Goal: Information Seeking & Learning: Learn about a topic

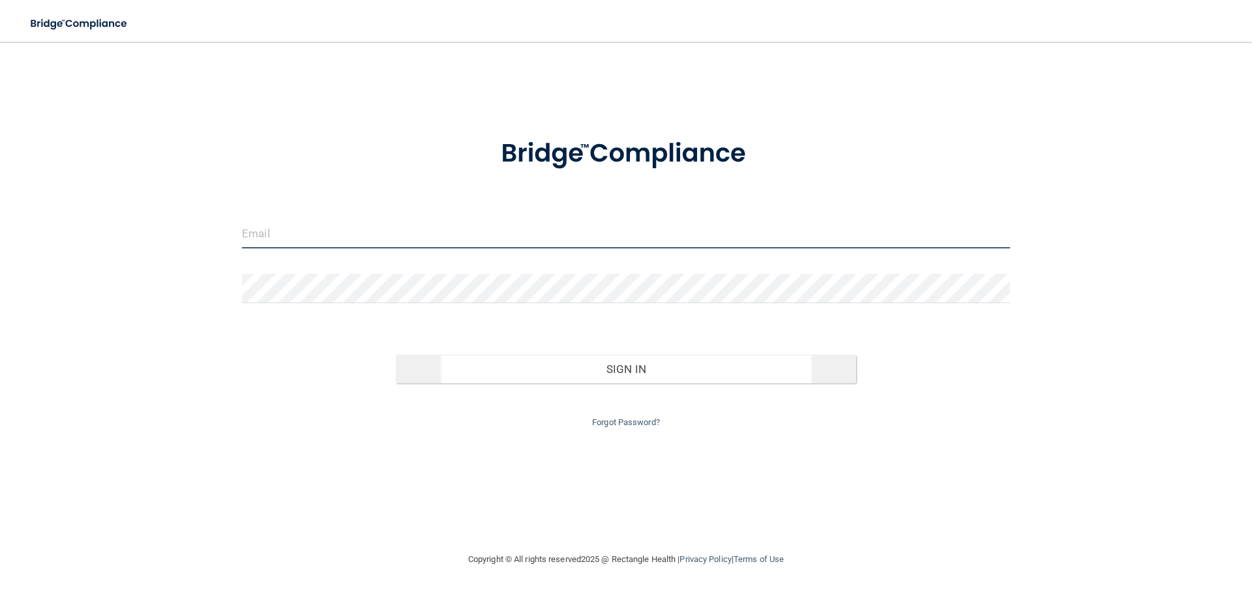
type input "[EMAIL_ADDRESS][DOMAIN_NAME]"
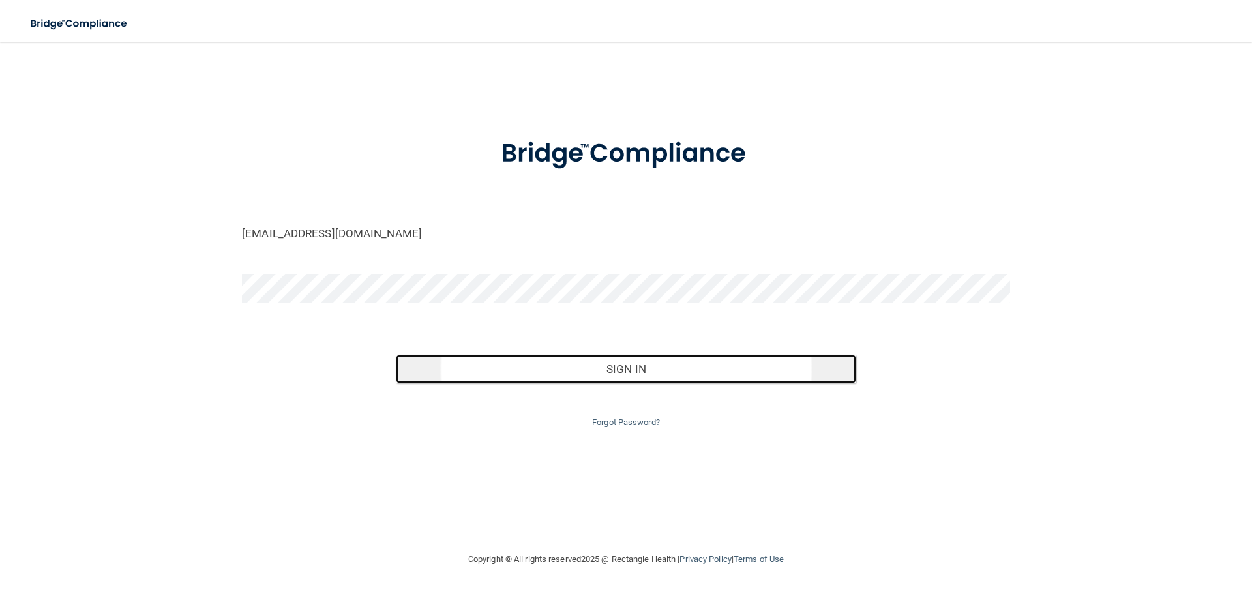
click at [641, 370] on button "Sign In" at bounding box center [626, 369] width 461 height 29
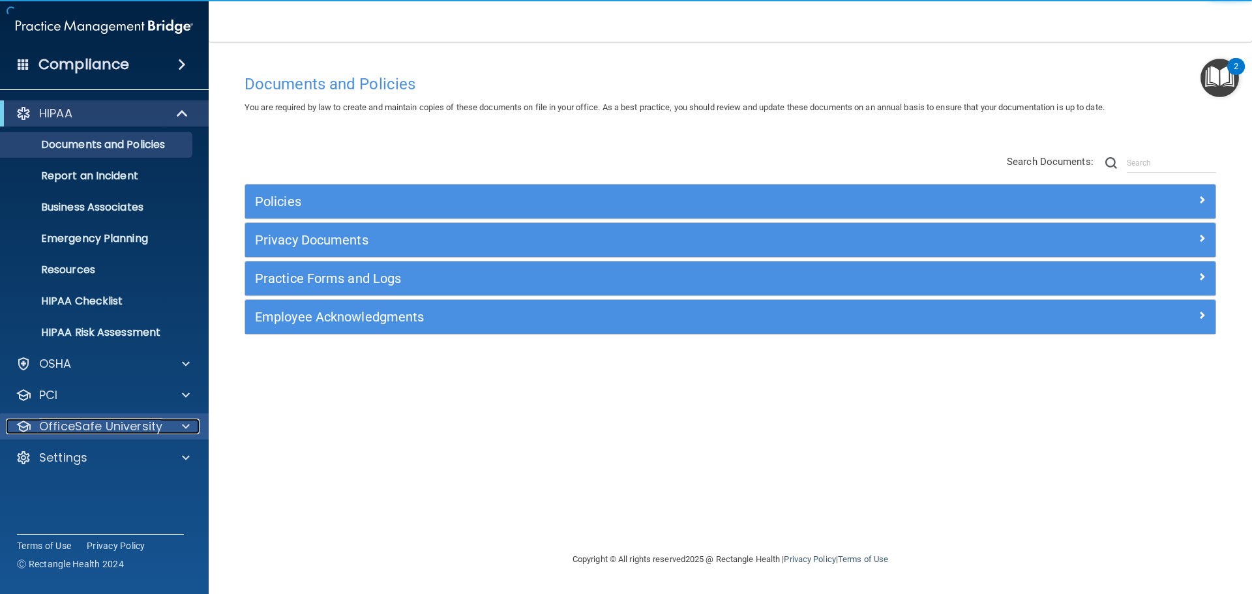
click at [113, 425] on p "OfficeSafe University" at bounding box center [100, 427] width 123 height 16
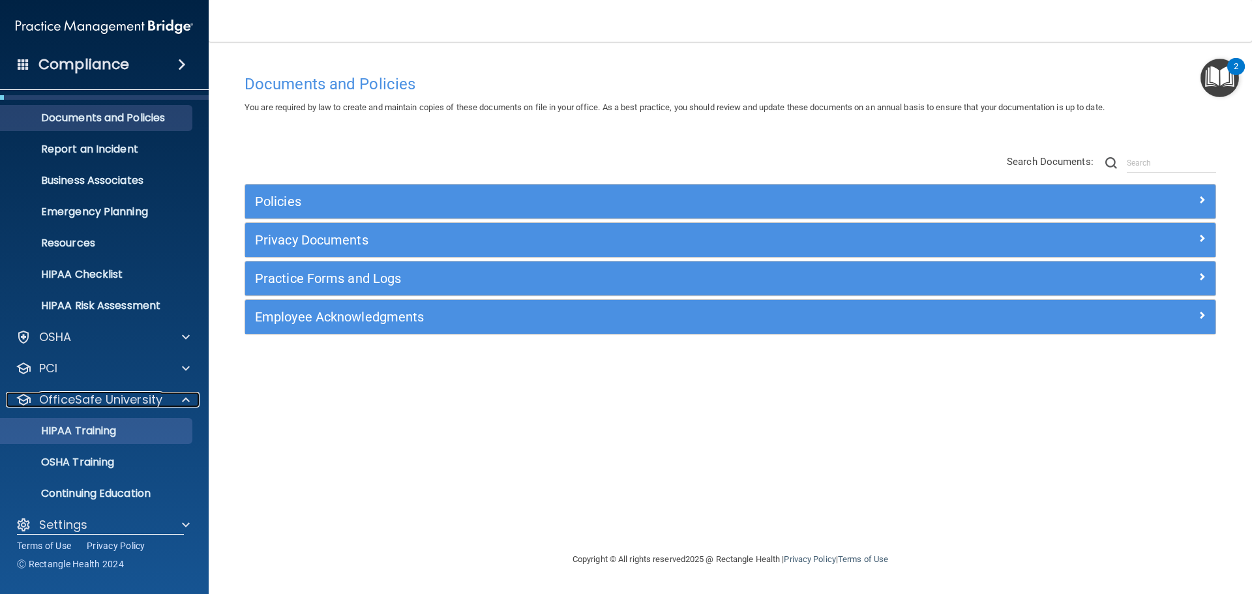
scroll to position [41, 0]
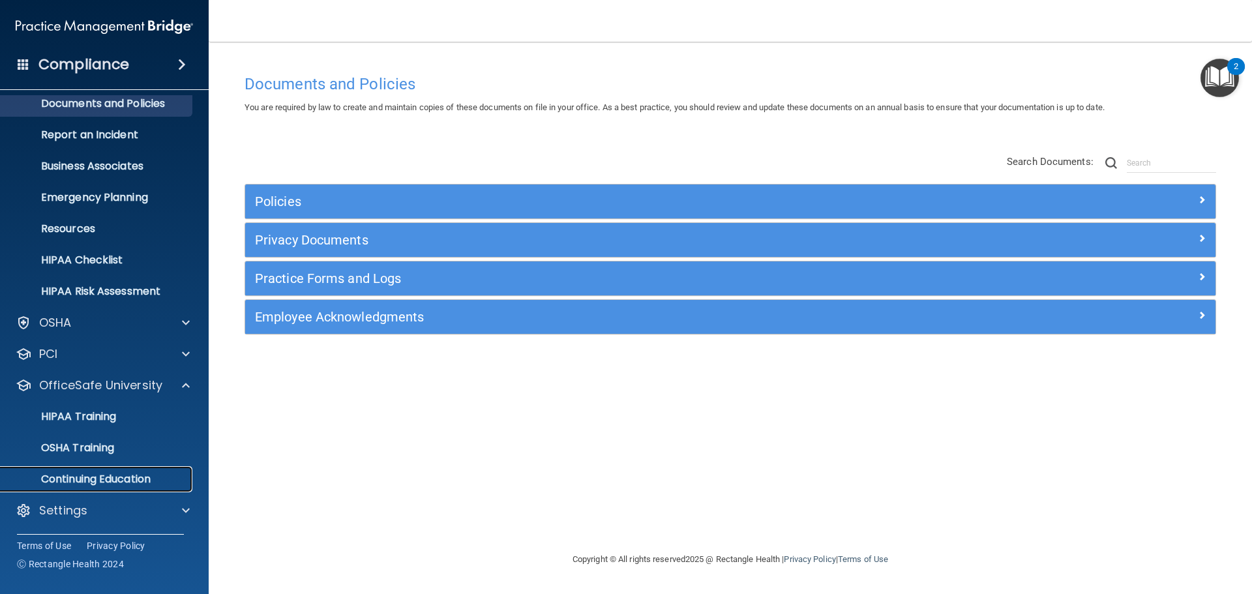
click at [125, 479] on p "Continuing Education" at bounding box center [97, 479] width 178 height 13
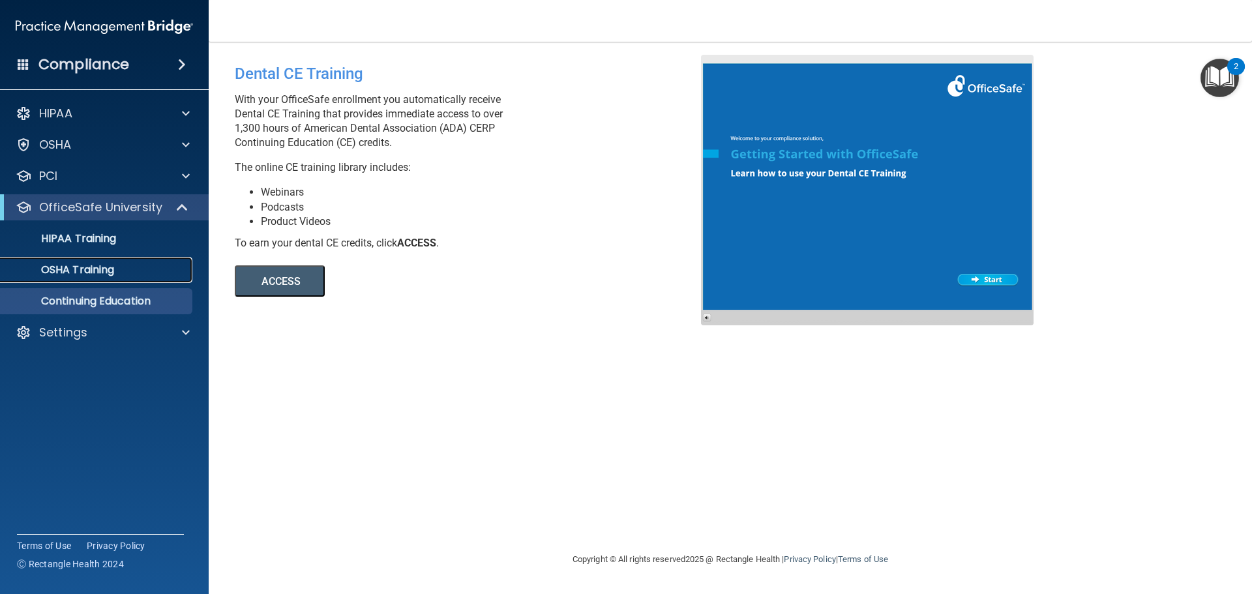
click at [81, 270] on p "OSHA Training" at bounding box center [61, 270] width 106 height 13
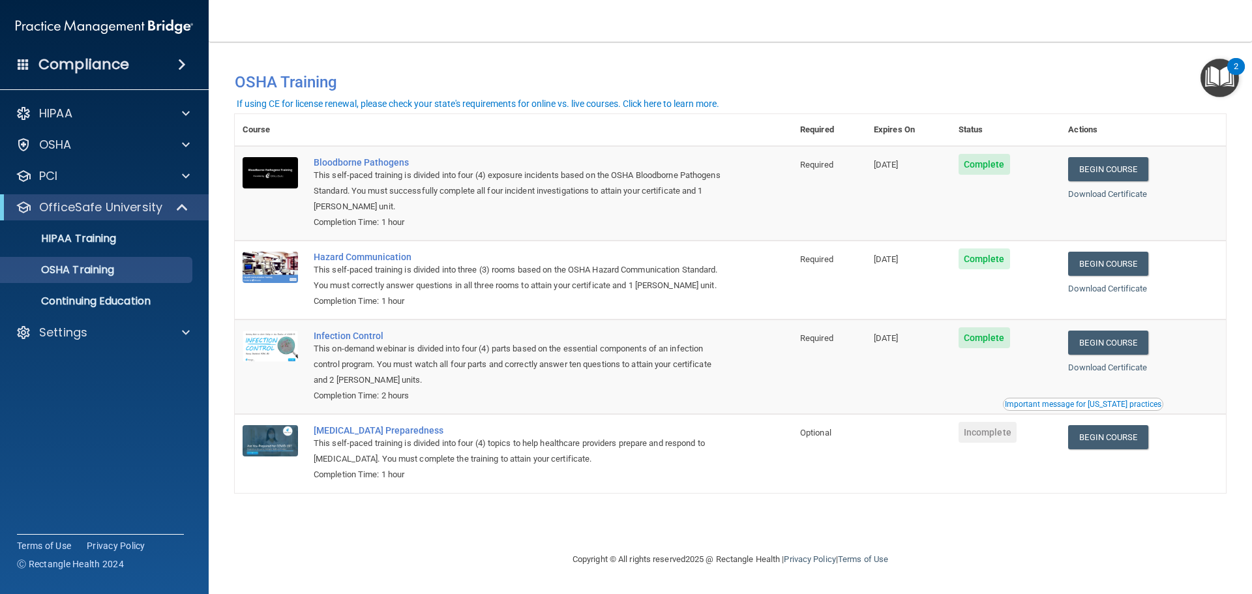
click at [1077, 404] on div "Important message for [US_STATE] practices" at bounding box center [1083, 404] width 157 height 8
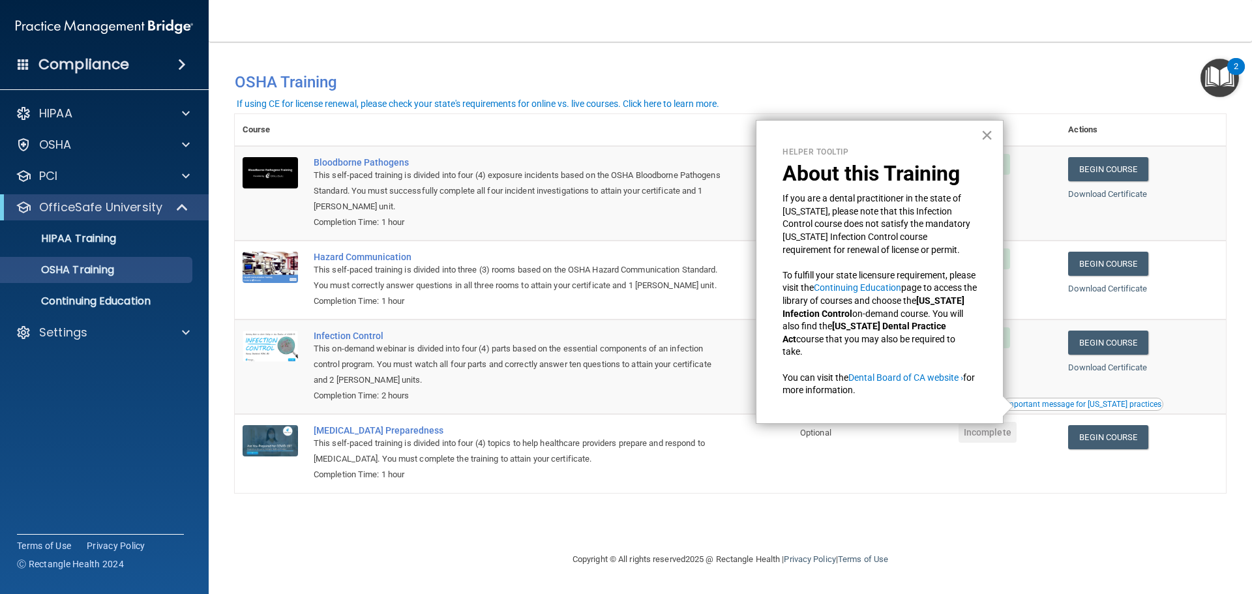
click at [986, 131] on button "×" at bounding box center [987, 135] width 12 height 21
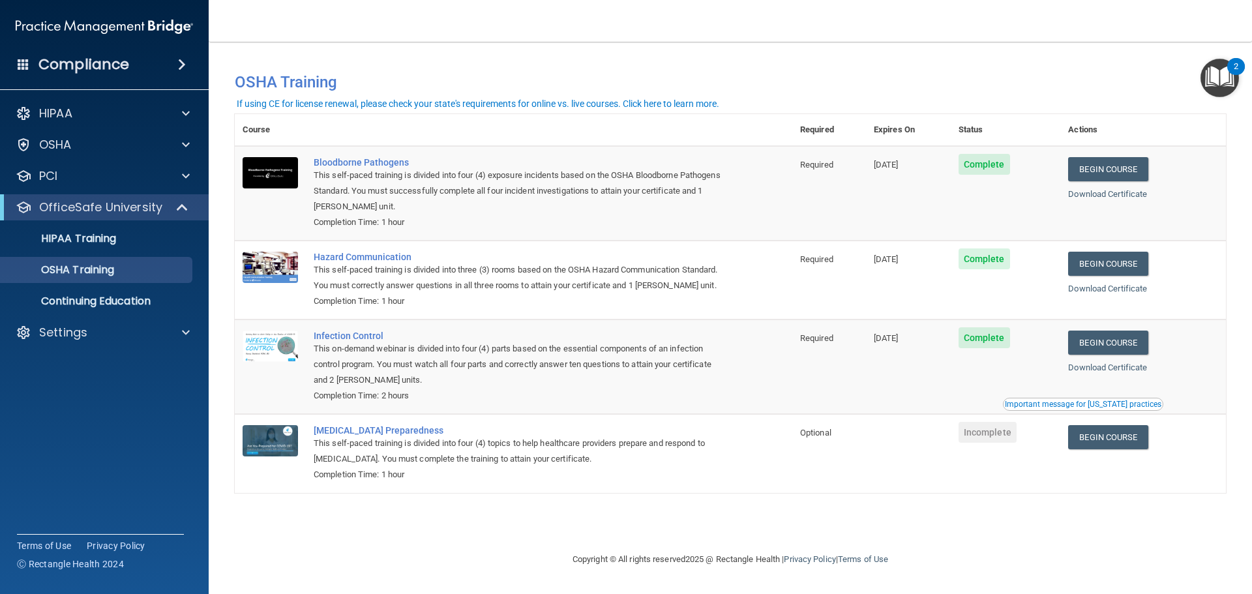
click at [1112, 405] on div "Important message for [US_STATE] practices" at bounding box center [1083, 404] width 157 height 8
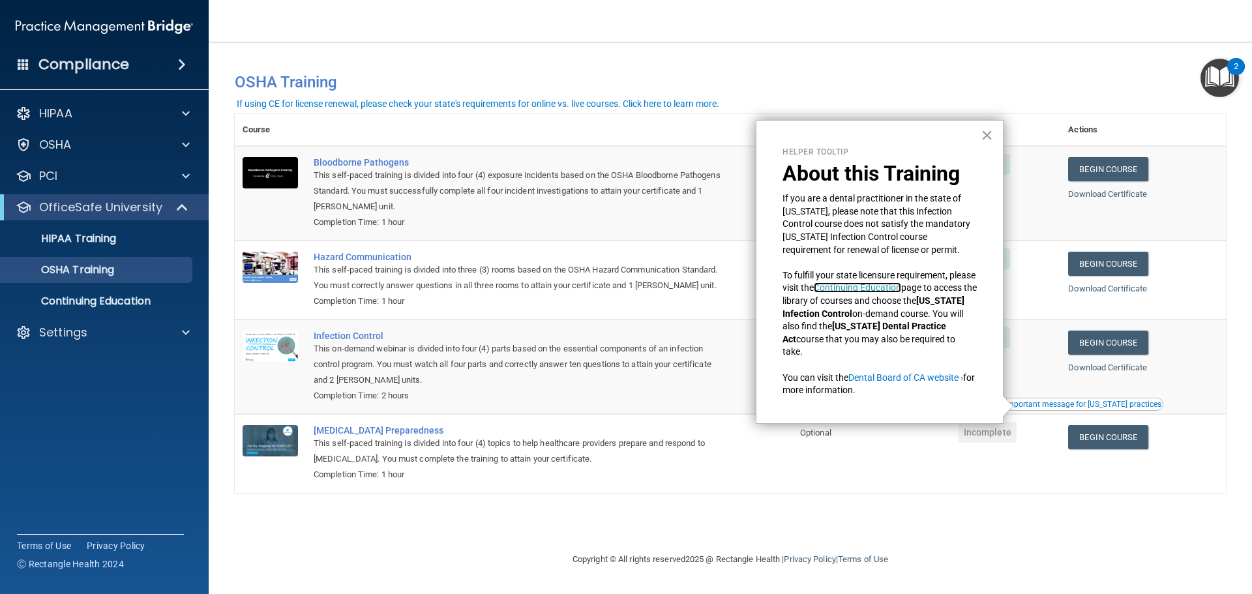
click at [875, 286] on link "Continuing Education" at bounding box center [857, 287] width 87 height 10
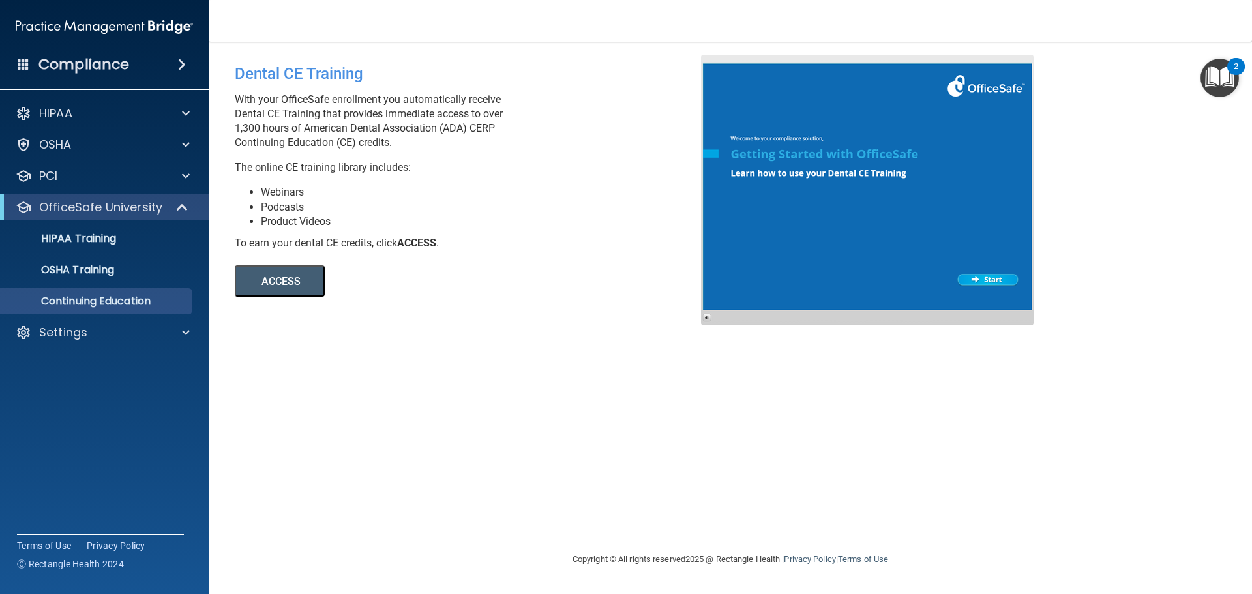
click at [991, 280] on div at bounding box center [867, 190] width 333 height 271
click at [97, 265] on p "OSHA Training" at bounding box center [61, 270] width 106 height 13
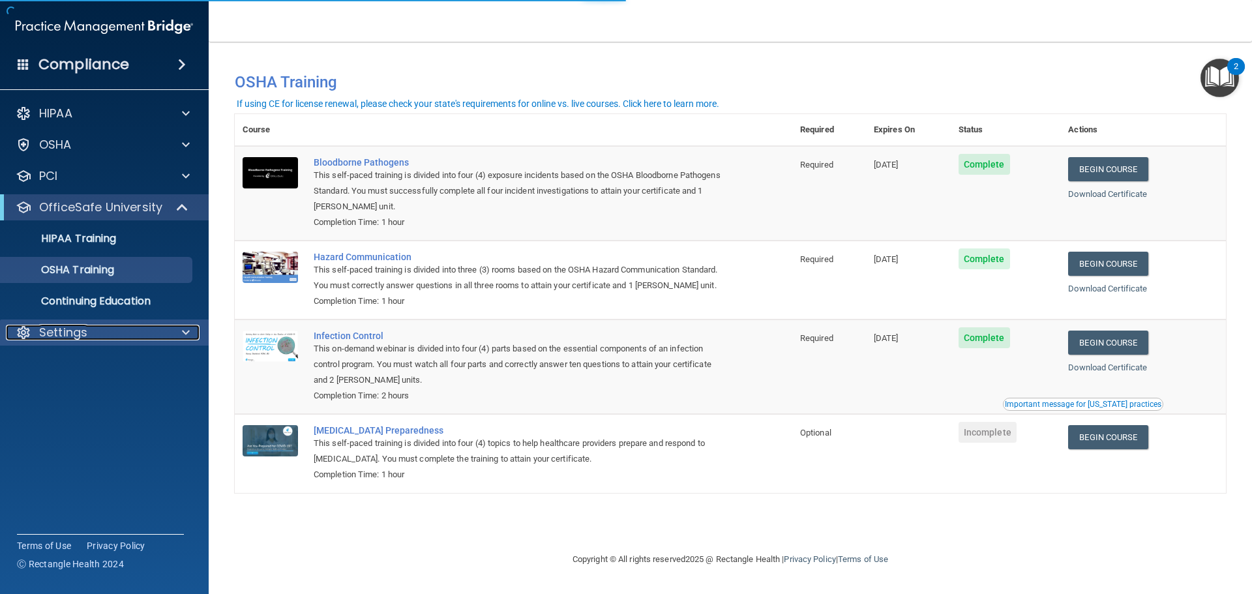
click at [75, 333] on p "Settings" at bounding box center [63, 333] width 48 height 16
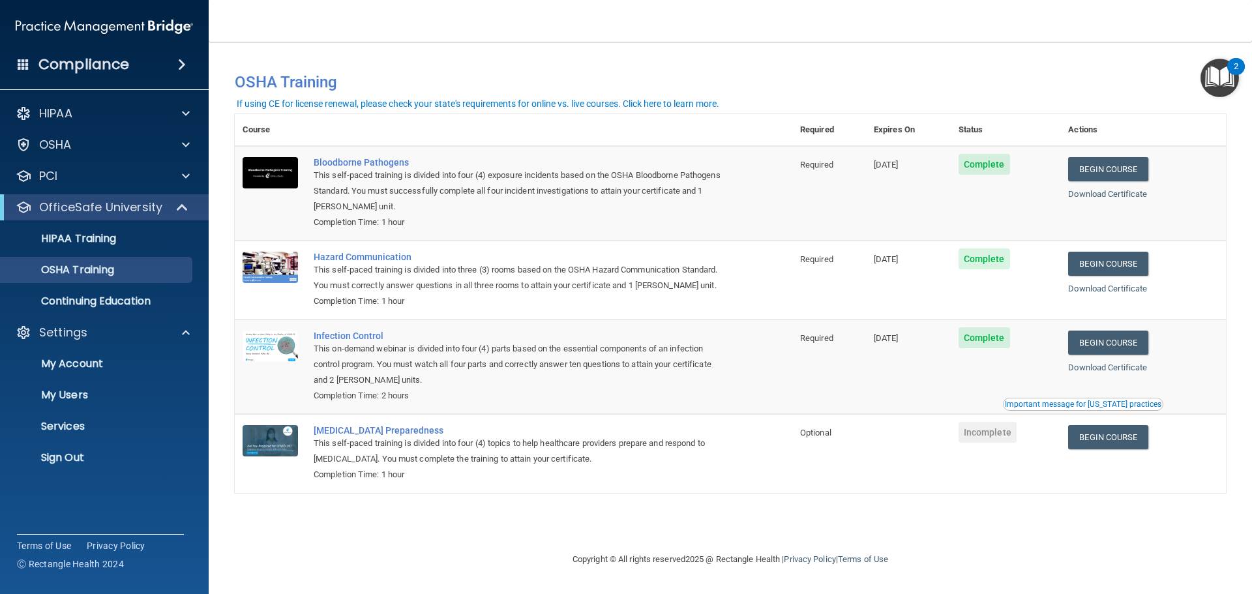
click at [1085, 406] on div "Important message for [US_STATE] practices" at bounding box center [1083, 404] width 157 height 8
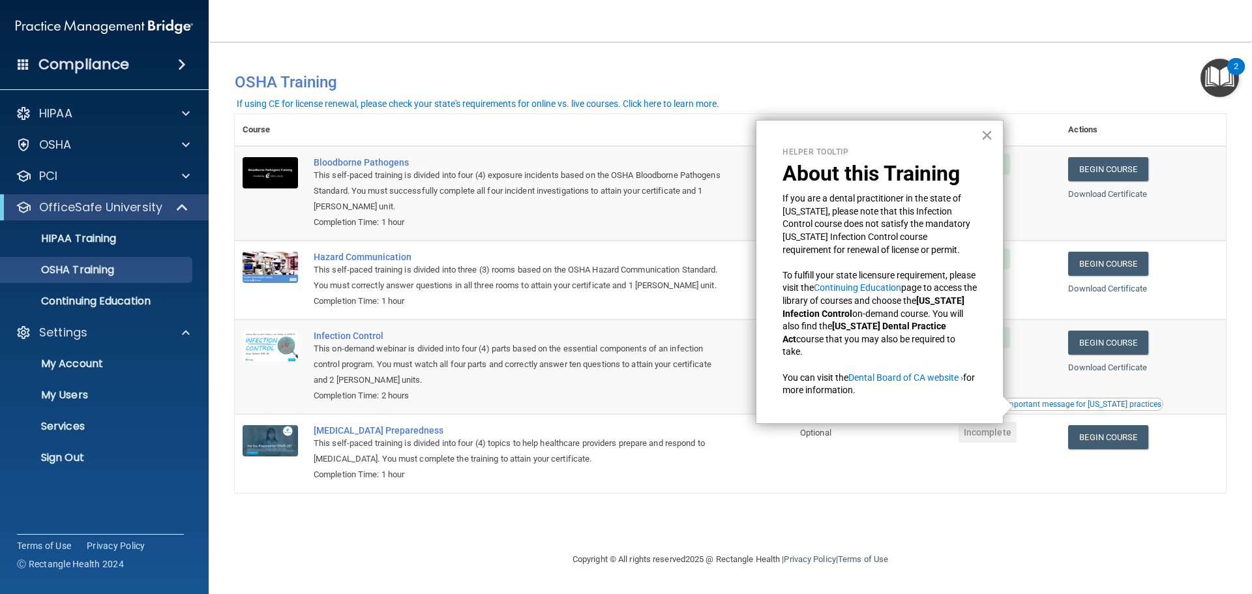
click at [983, 139] on button "×" at bounding box center [987, 135] width 12 height 21
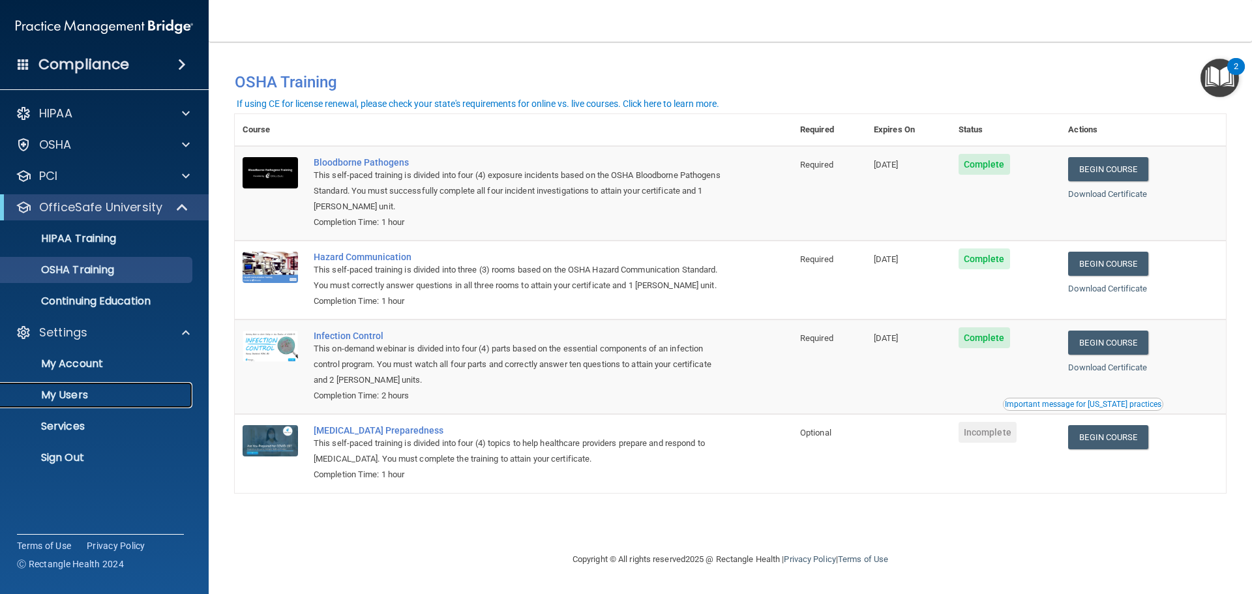
click at [73, 395] on p "My Users" at bounding box center [97, 395] width 178 height 13
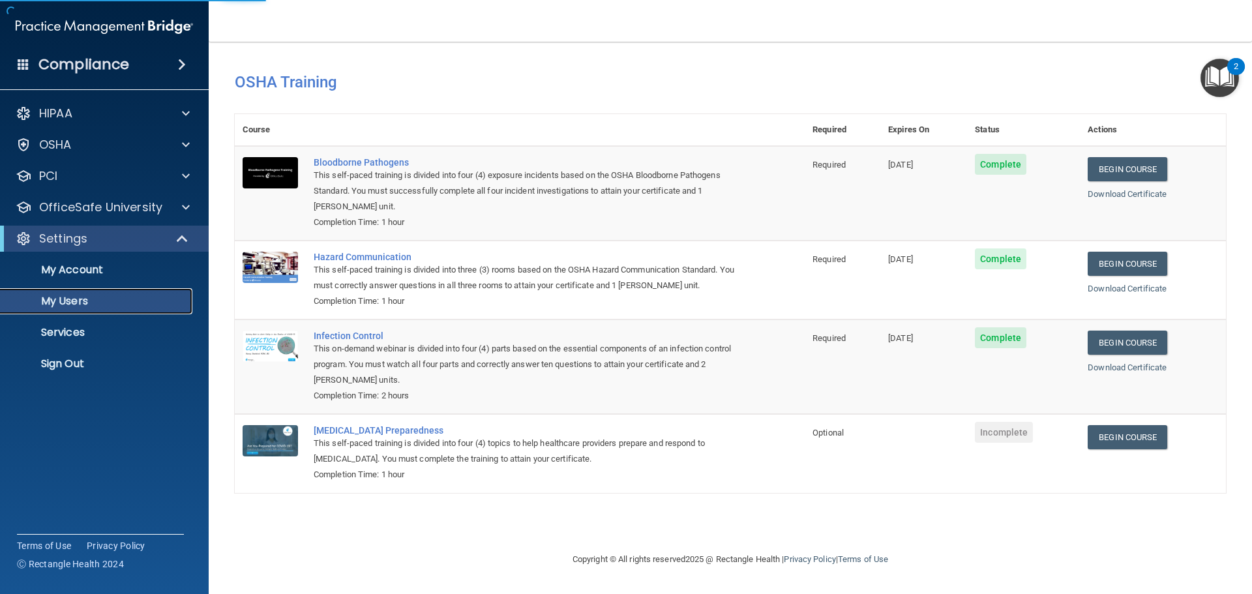
select select "20"
